Goal: Task Accomplishment & Management: Use online tool/utility

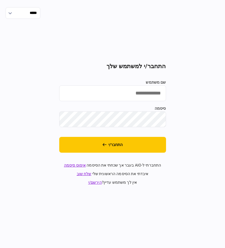
click at [147, 94] on input "שם משתמש" at bounding box center [112, 94] width 107 height 16
type input "*********"
click at [59, 137] on button "התחבר/י" at bounding box center [112, 145] width 107 height 16
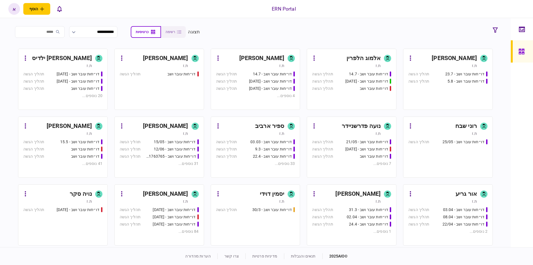
click at [508, 184] on section "**********" at bounding box center [255, 132] width 511 height 229
click at [175, 195] on div "[PERSON_NAME]" at bounding box center [165, 193] width 45 height 9
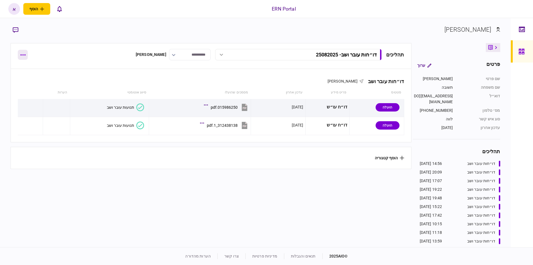
click at [26, 53] on button "button" at bounding box center [23, 55] width 10 height 10
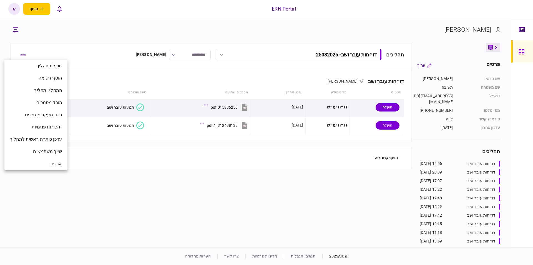
click at [123, 174] on div at bounding box center [266, 132] width 533 height 265
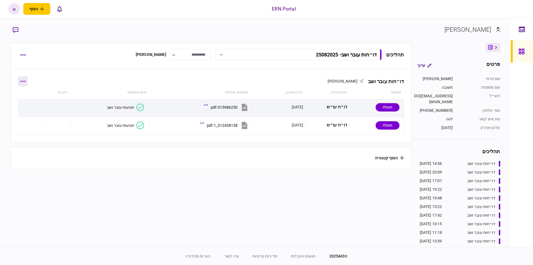
click at [22, 80] on button "button" at bounding box center [23, 81] width 10 height 10
click at [36, 102] on span "הוסף מסמך" at bounding box center [33, 104] width 22 height 7
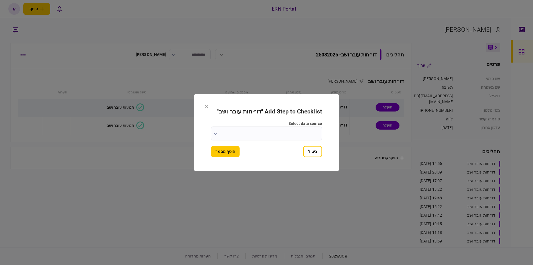
click at [270, 133] on input "select data source" at bounding box center [266, 133] width 111 height 14
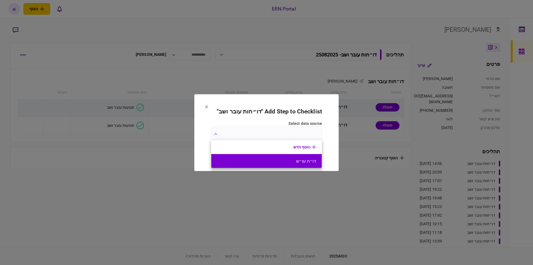
click at [292, 161] on button "דו״ח עו״ש" at bounding box center [266, 160] width 99 height 5
type input "*********"
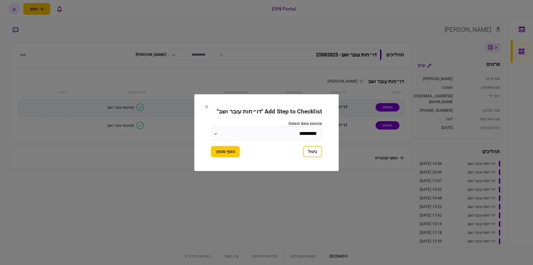
click at [225, 154] on button "הוסף מסמך" at bounding box center [225, 151] width 29 height 11
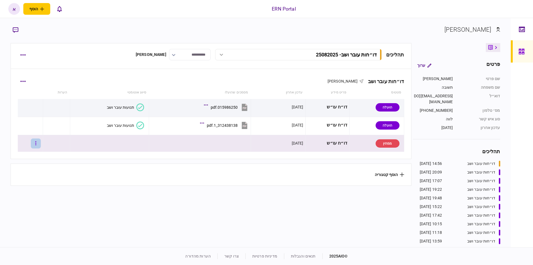
click at [40, 139] on button "button" at bounding box center [36, 143] width 10 height 10
click at [42, 202] on span "העלה קובץ" at bounding box center [36, 203] width 21 height 7
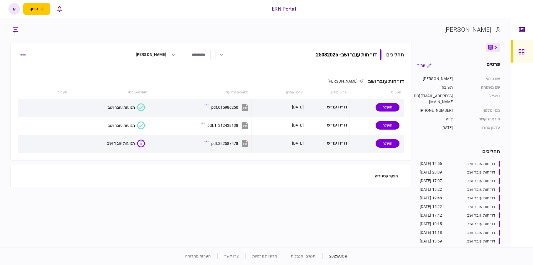
click at [242, 199] on section "תהליכים דו״חות עובר ושב - 25082025 דו״חות עובר ושב - 25082025 14:56 25/08/2025 …" at bounding box center [211, 144] width 401 height 202
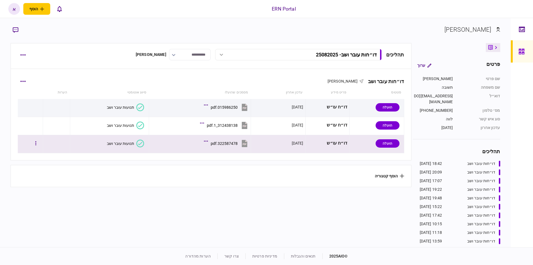
click at [119, 145] on button "תנועות עובר ושב" at bounding box center [125, 143] width 37 height 8
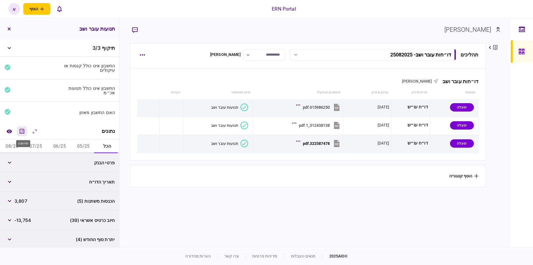
click at [18, 132] on button "מחשבון" at bounding box center [22, 131] width 10 height 10
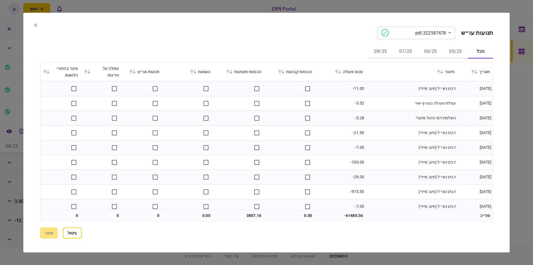
click at [459, 49] on button "05/25" at bounding box center [455, 51] width 25 height 13
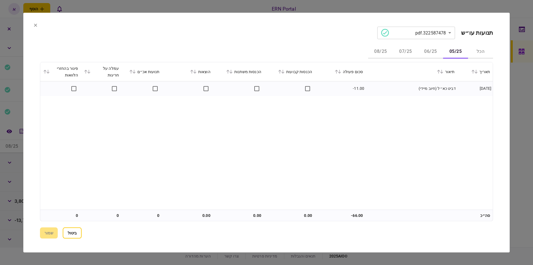
click at [433, 56] on button "06/25" at bounding box center [430, 51] width 25 height 13
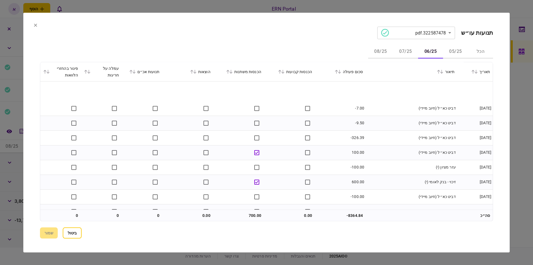
scroll to position [108, 0]
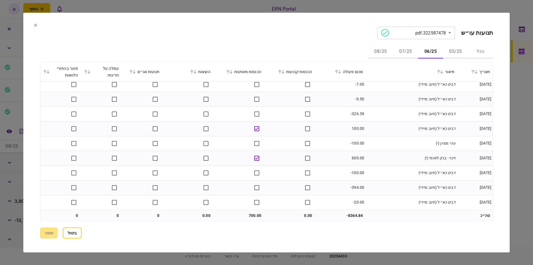
click at [405, 53] on button "07/25" at bounding box center [405, 51] width 25 height 13
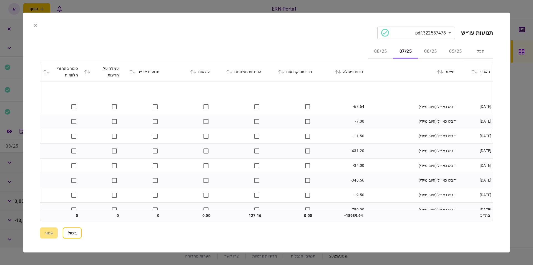
scroll to position [152, 0]
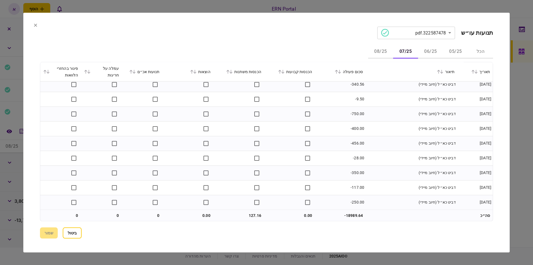
click at [376, 53] on button "08/25" at bounding box center [380, 51] width 25 height 13
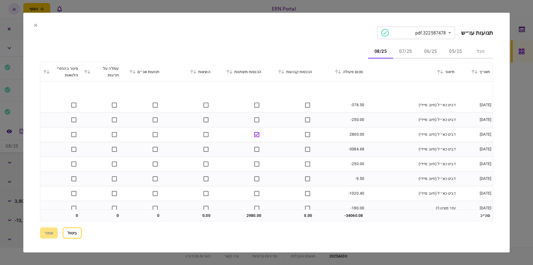
scroll to position [93, 0]
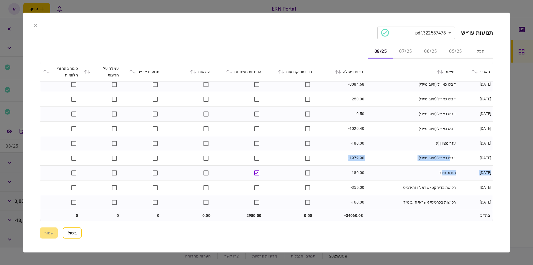
drag, startPoint x: 447, startPoint y: 164, endPoint x: 441, endPoint y: 175, distance: 12.5
click at [441, 175] on tbody "[DATE] דביט כא״ל (חיוב מיידי) 2800.00 [DATE] דביט כא״ל (חיוב מיידי) -3084.68 [D…" at bounding box center [266, 99] width 453 height 220
click at [57, 233] on button "שמור" at bounding box center [49, 232] width 18 height 11
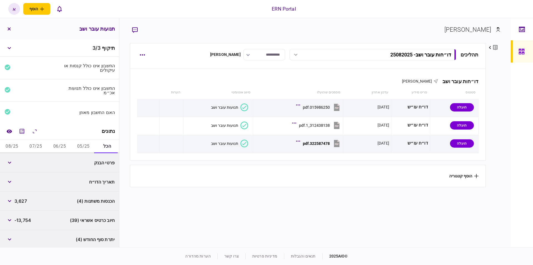
click at [83, 151] on button "05/25" at bounding box center [83, 146] width 24 height 13
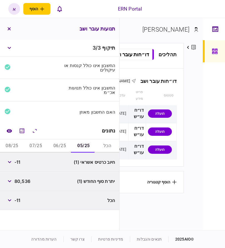
click at [29, 182] on span "80,536" at bounding box center [22, 181] width 16 height 7
copy span "80,536"
click at [55, 144] on button "06/25" at bounding box center [60, 146] width 24 height 13
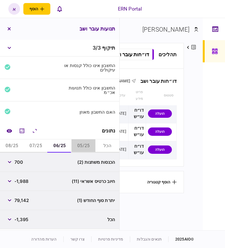
click at [79, 144] on button "05/25" at bounding box center [83, 146] width 24 height 13
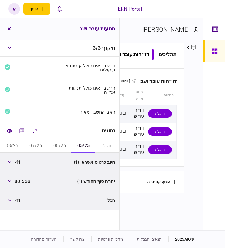
click at [64, 145] on button "06/25" at bounding box center [60, 146] width 24 height 13
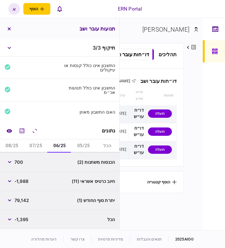
click at [24, 201] on span "79,142" at bounding box center [21, 200] width 14 height 7
copy span "79,142"
click at [19, 162] on span "700" at bounding box center [18, 162] width 9 height 7
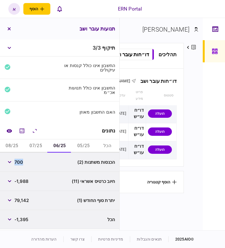
copy span "700"
click at [34, 146] on button "07/25" at bounding box center [36, 146] width 24 height 13
click at [16, 164] on span "127" at bounding box center [17, 162] width 7 height 7
copy span "127"
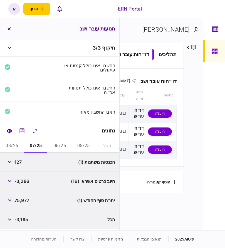
click at [25, 201] on span "75,977" at bounding box center [21, 200] width 15 height 7
copy span "75,977"
click at [13, 150] on button "08/25" at bounding box center [12, 146] width 24 height 13
click at [22, 158] on div "2,800" at bounding box center [15, 162] width 23 height 10
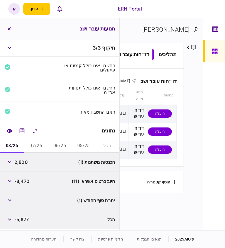
click at [22, 163] on span "2,800" at bounding box center [20, 162] width 13 height 7
drag, startPoint x: 22, startPoint y: 163, endPoint x: 28, endPoint y: 163, distance: 5.6
click at [22, 163] on span "2,800" at bounding box center [20, 162] width 13 height 7
copy span "2,800"
click at [11, 201] on icon "button" at bounding box center [9, 201] width 3 height 2
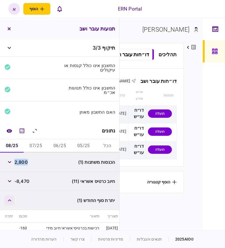
click at [11, 201] on icon "button" at bounding box center [9, 201] width 3 height 2
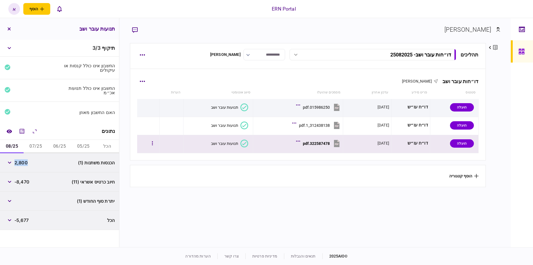
click at [325, 142] on div "322587478.pdf" at bounding box center [316, 143] width 27 height 4
click at [315, 142] on div "322587478.pdf" at bounding box center [316, 143] width 27 height 4
